Goal: Information Seeking & Learning: Learn about a topic

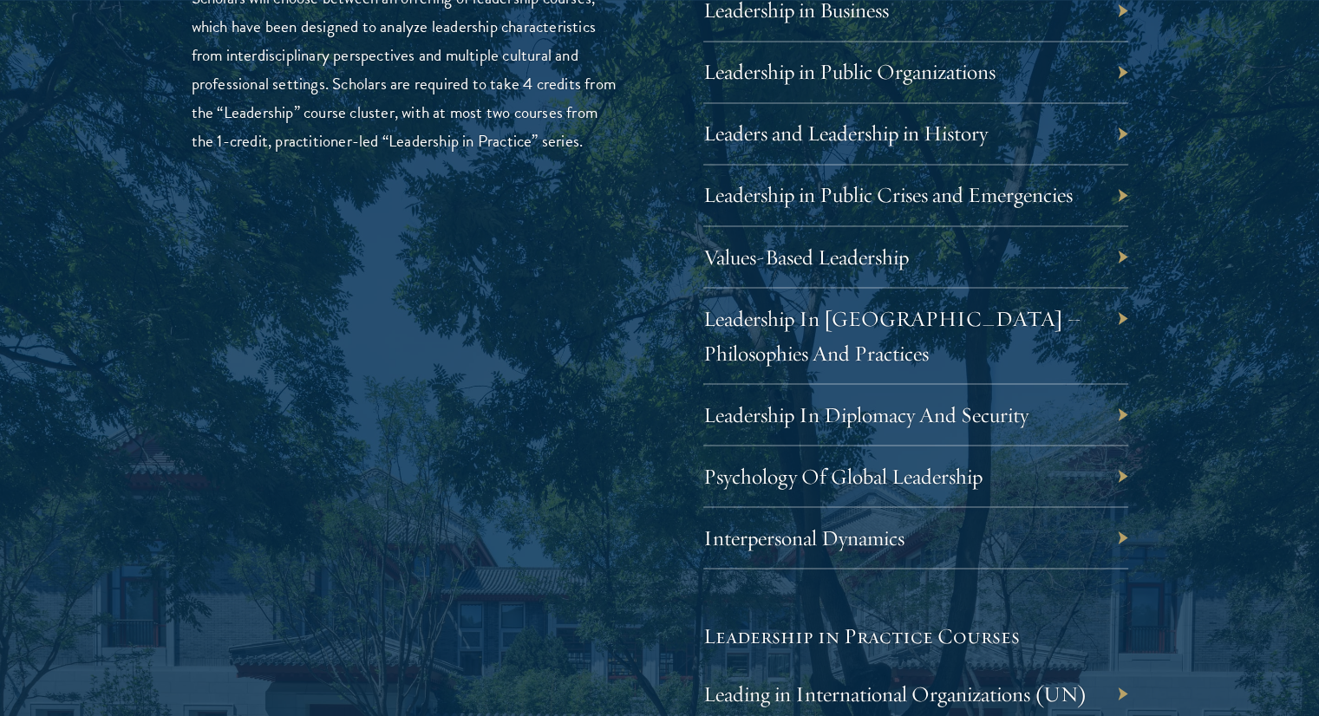
drag, startPoint x: 0, startPoint y: 0, endPoint x: 635, endPoint y: 307, distance: 705.0
click at [635, 307] on div "Leadership Scholars will choose between an offering of leadership courses, whic…" at bounding box center [660, 507] width 936 height 1138
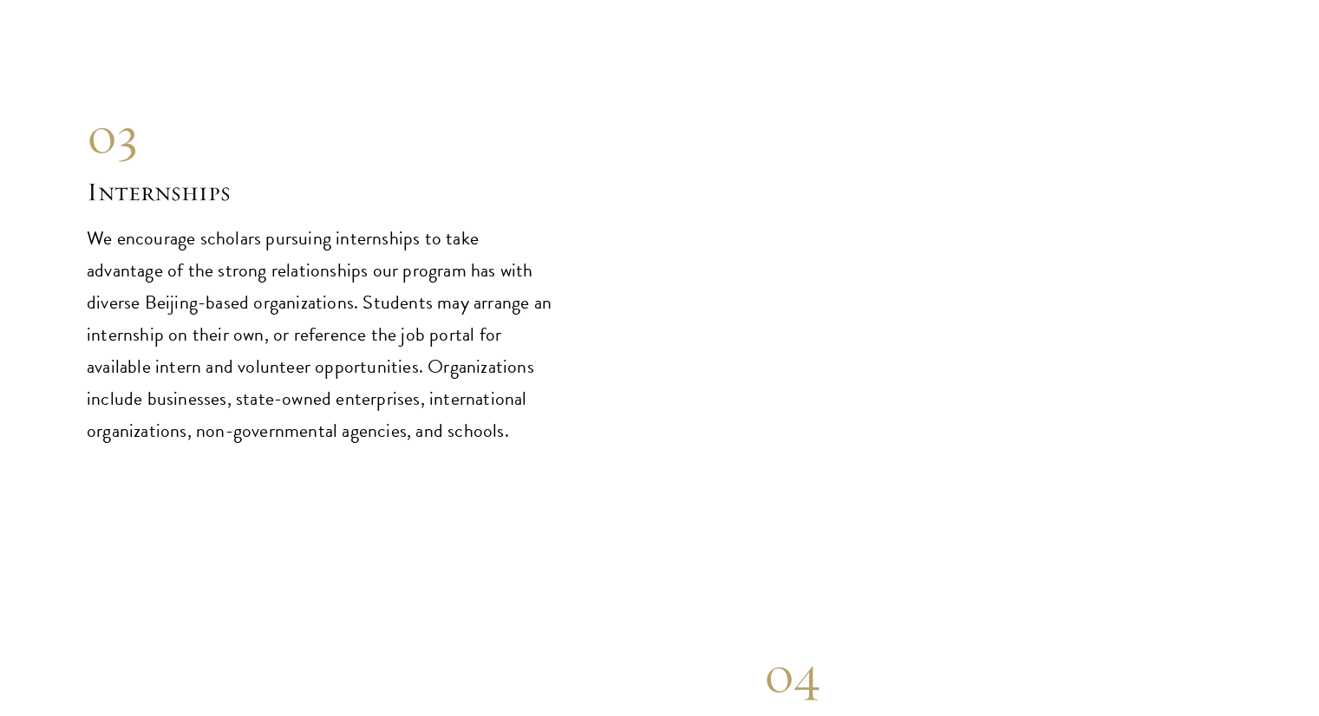
scroll to position [8671, 0]
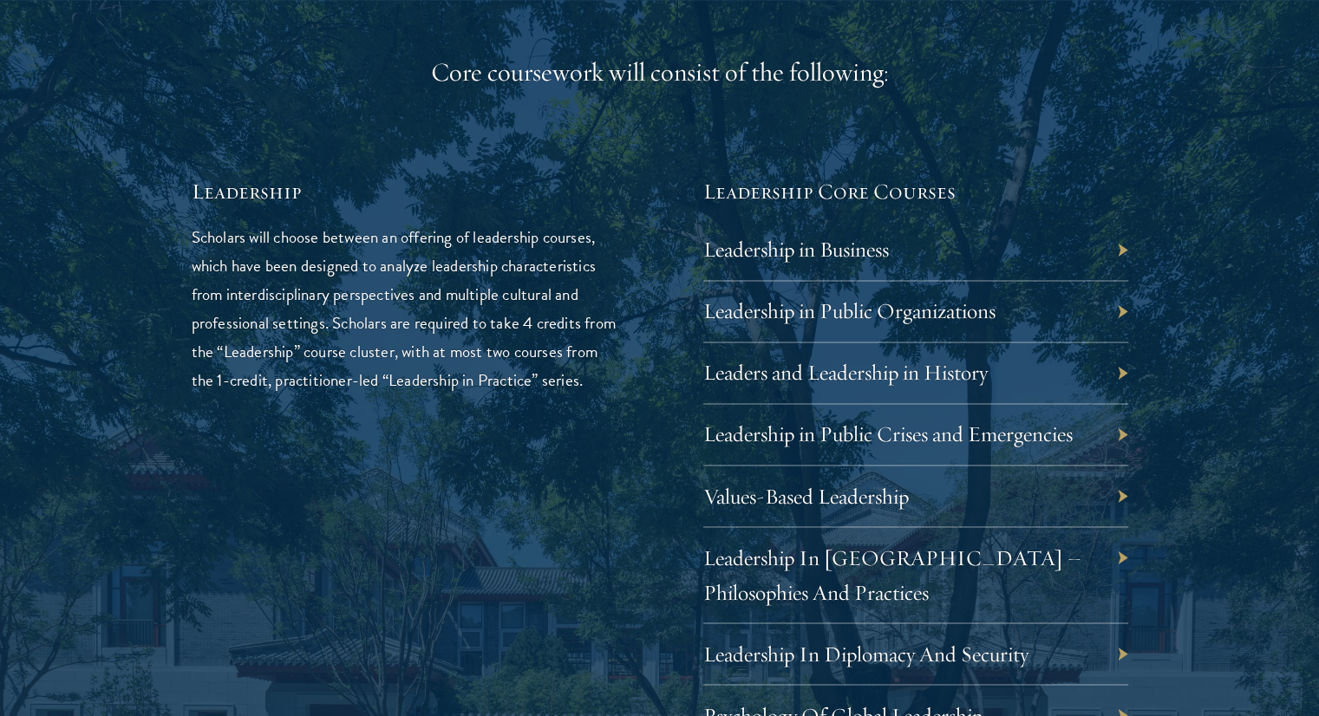
scroll to position [2799, 0]
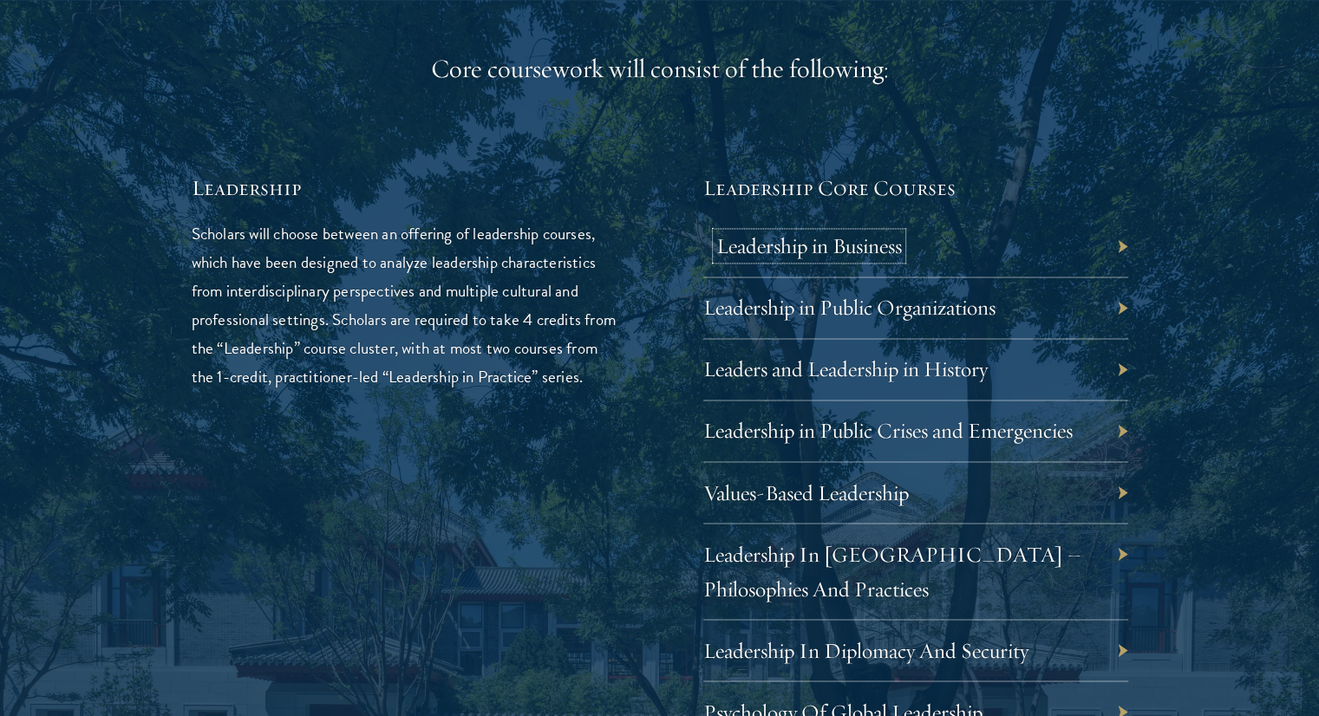
click at [832, 247] on link "Leadership in Business" at bounding box center [809, 245] width 186 height 27
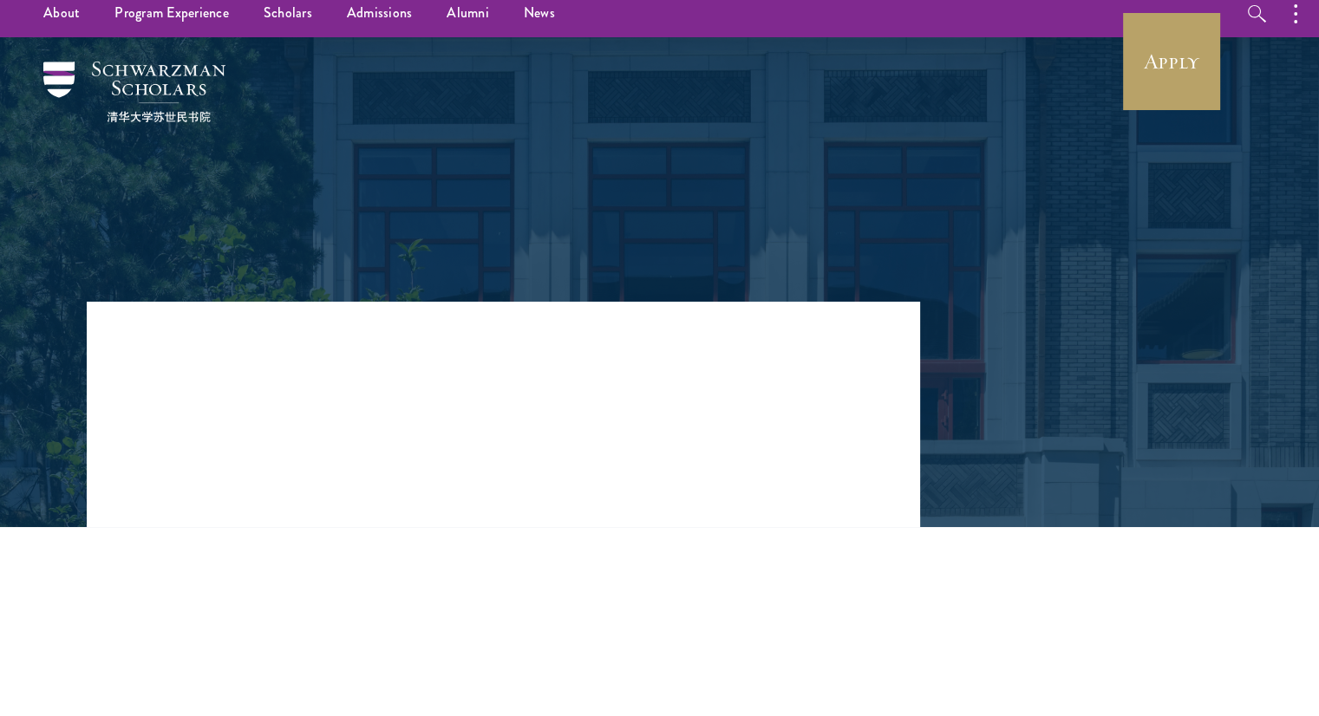
scroll to position [289, 0]
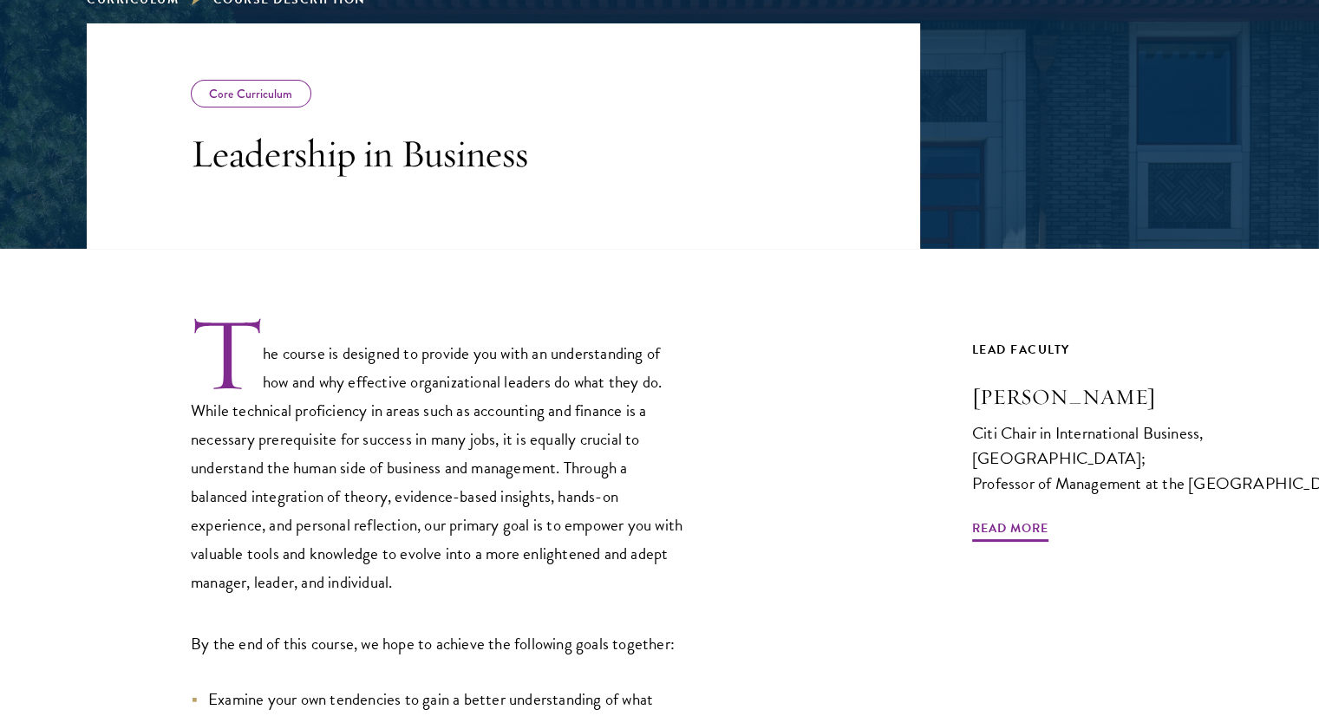
click at [468, 426] on p "The course is designed to provide you with an understanding of how and why effe…" at bounding box center [438, 455] width 494 height 283
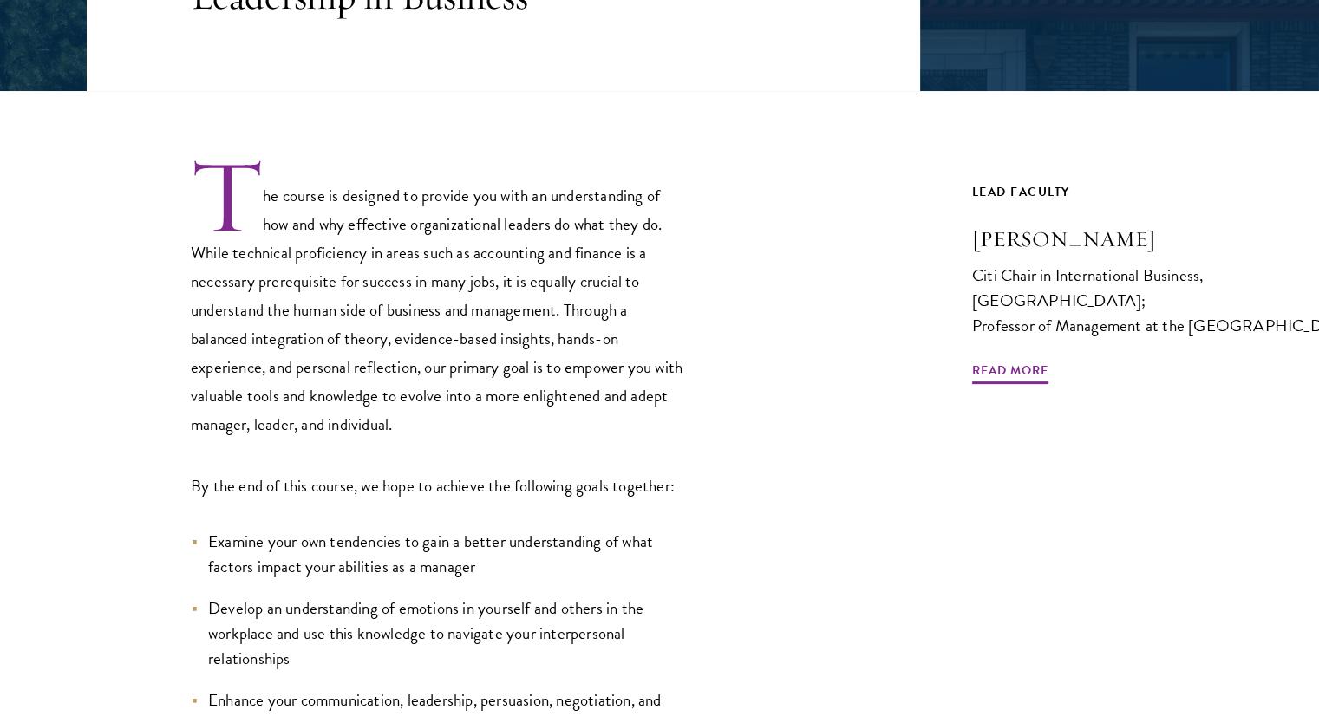
scroll to position [577, 0]
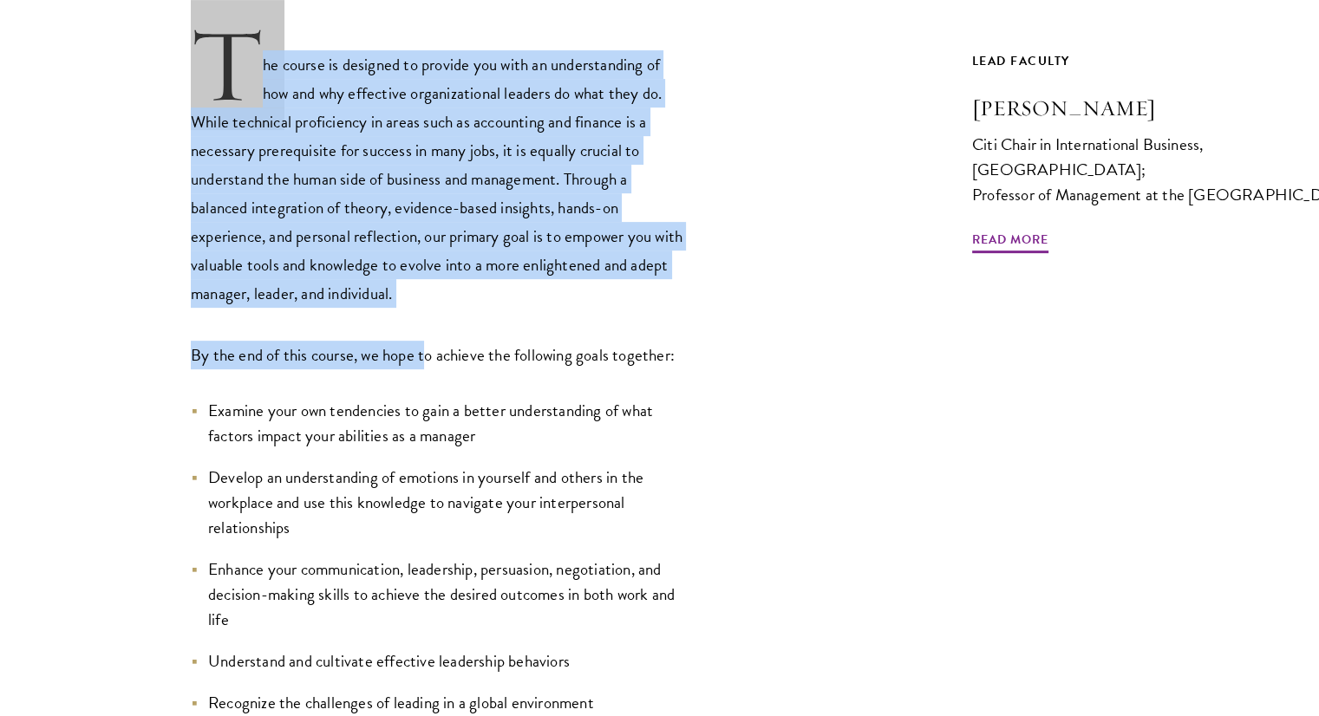
drag, startPoint x: 195, startPoint y: 67, endPoint x: 512, endPoint y: 390, distance: 452.5
click at [451, 361] on div "The course is designed to provide you with an understanding of how and why effe…" at bounding box center [438, 424] width 494 height 799
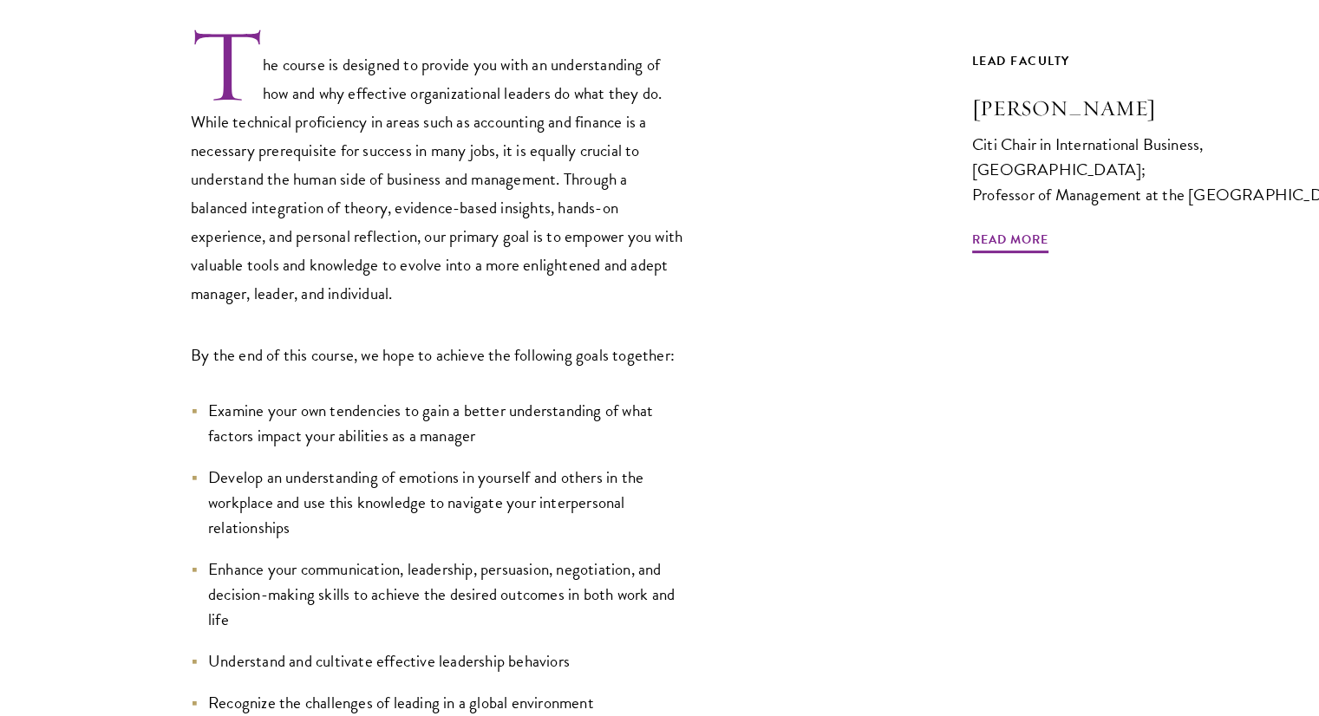
click at [512, 389] on div "The course is designed to provide you with an understanding of how and why effe…" at bounding box center [438, 424] width 494 height 799
